Goal: Find contact information: Find contact information

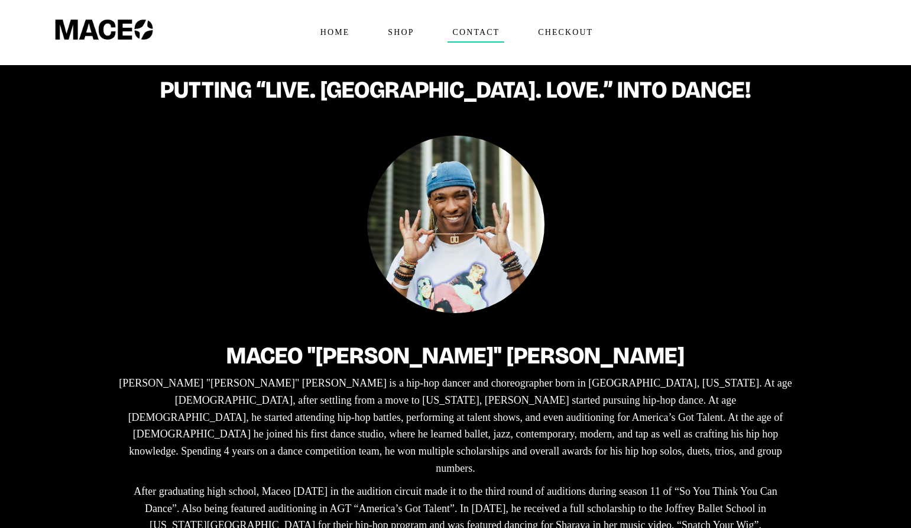
click at [463, 27] on span "Contact" at bounding box center [476, 32] width 57 height 19
